Goal: Task Accomplishment & Management: Manage account settings

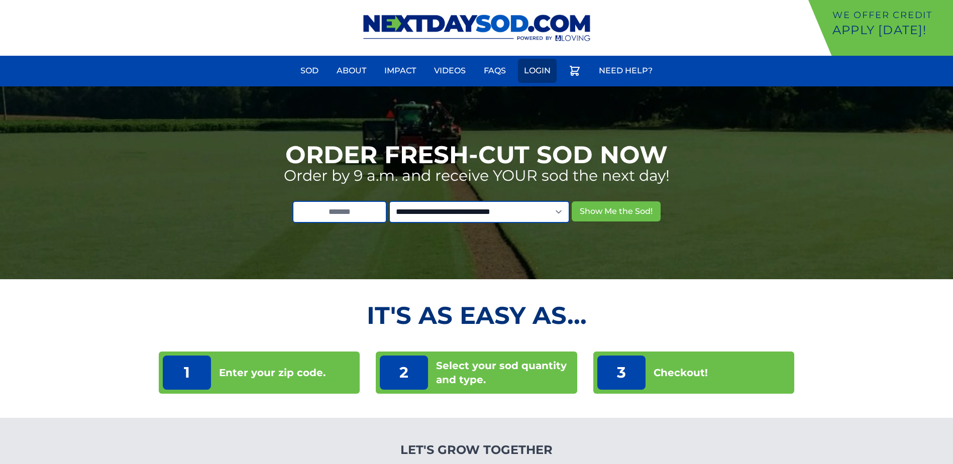
click at [541, 73] on link "Login" at bounding box center [537, 71] width 39 height 24
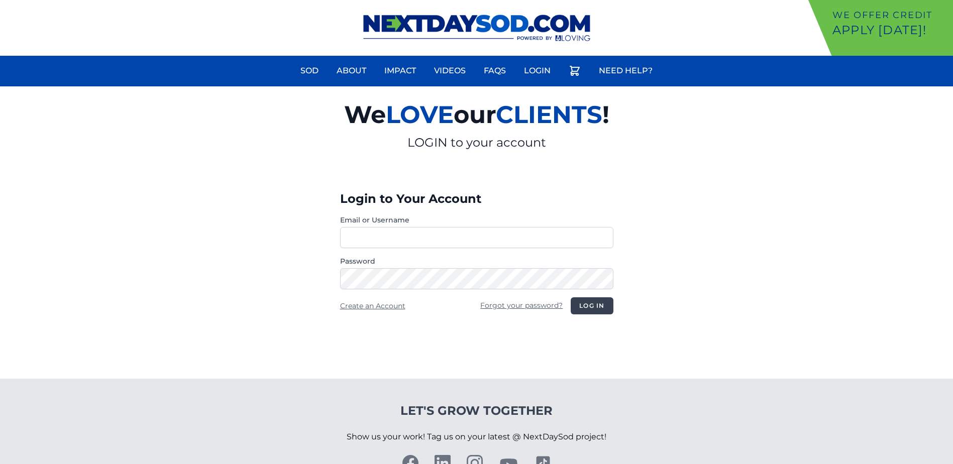
type input "**********"
click at [580, 302] on button "Log in" at bounding box center [592, 305] width 42 height 17
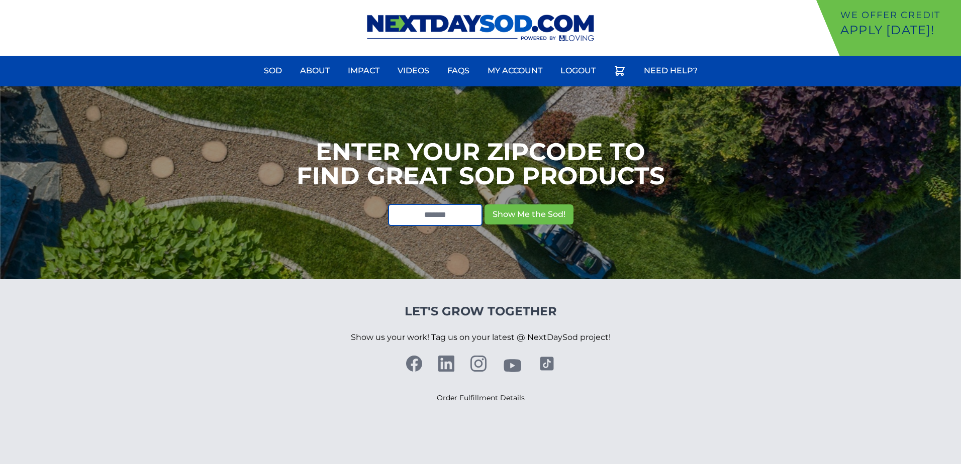
click at [387, 23] on img at bounding box center [480, 28] width 251 height 56
